Goal: Task Accomplishment & Management: Use online tool/utility

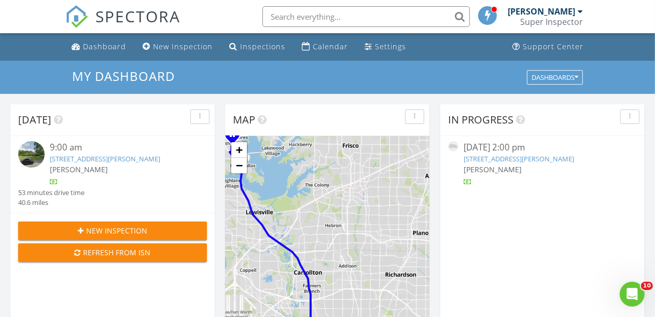
click at [509, 161] on link "5316 Gordon Ave, Fort Worth, TX 76115" at bounding box center [518, 158] width 110 height 9
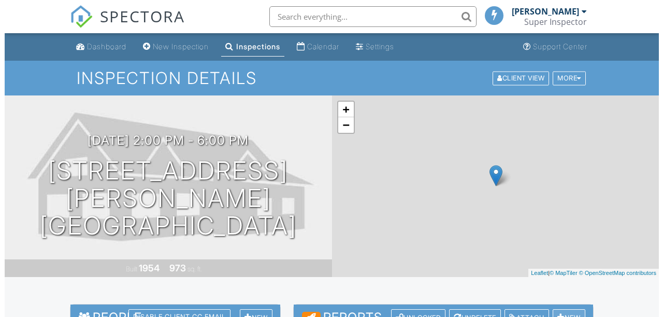
scroll to position [155, 0]
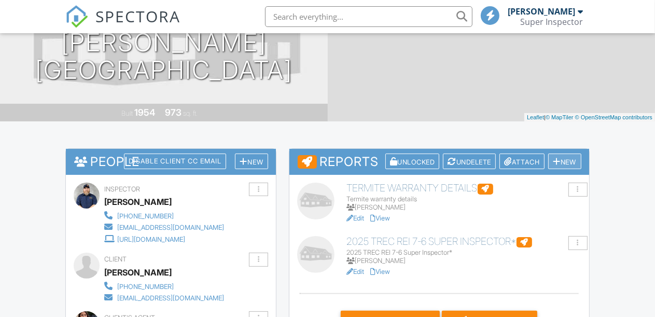
click at [570, 161] on div "New" at bounding box center [564, 161] width 33 height 16
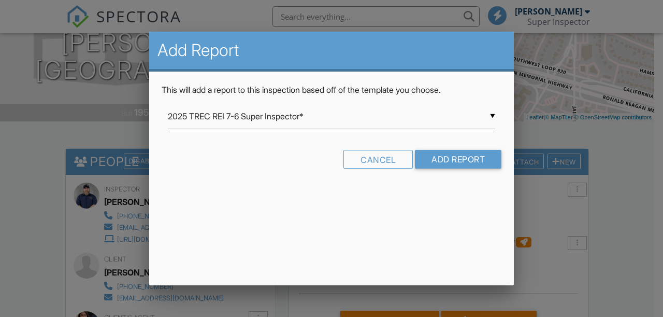
scroll to position [0, 0]
click at [494, 116] on input "2025 TREC REI 7-6 Super Inspector*" at bounding box center [332, 116] width 328 height 25
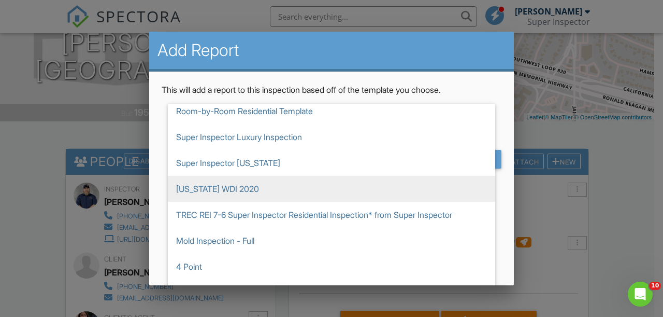
click at [220, 188] on span "[US_STATE] WDI 2020" at bounding box center [332, 189] width 328 height 26
type input "[US_STATE] WDI 2020"
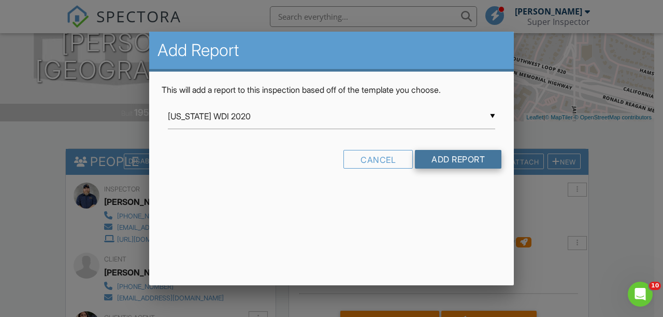
click at [477, 158] on input "Add Report" at bounding box center [458, 159] width 87 height 19
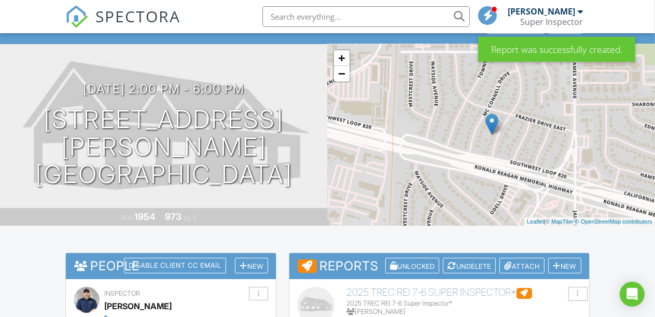
scroll to position [242, 0]
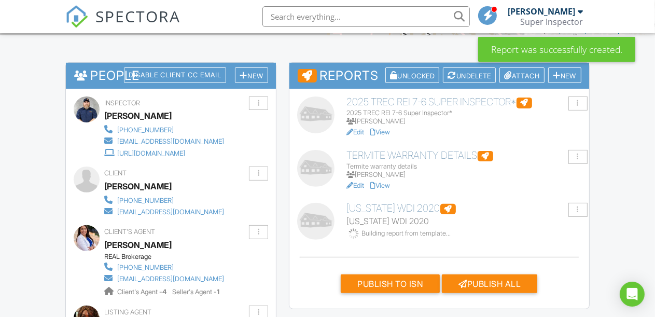
click at [469, 101] on h6 "2025 TREC REI 7-6 Super Inspector*" at bounding box center [464, 101] width 234 height 11
